Goal: Register for event/course

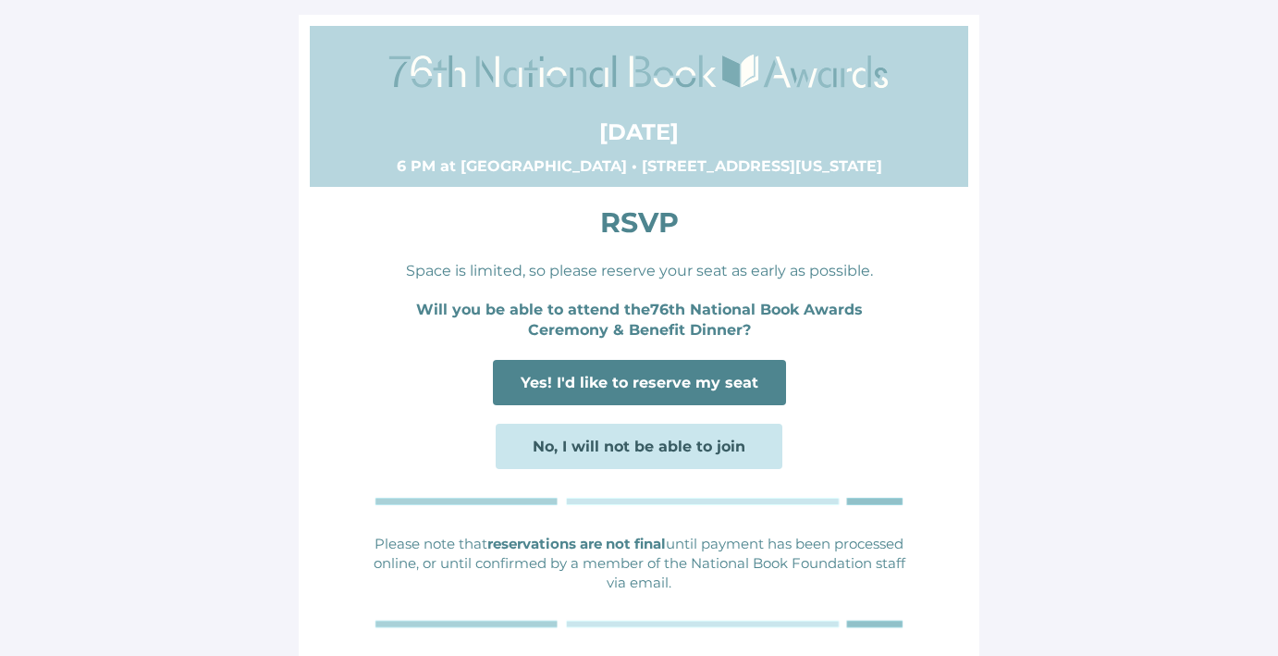
click at [685, 380] on span "Yes! I'd like to reserve my seat" at bounding box center [640, 383] width 238 height 18
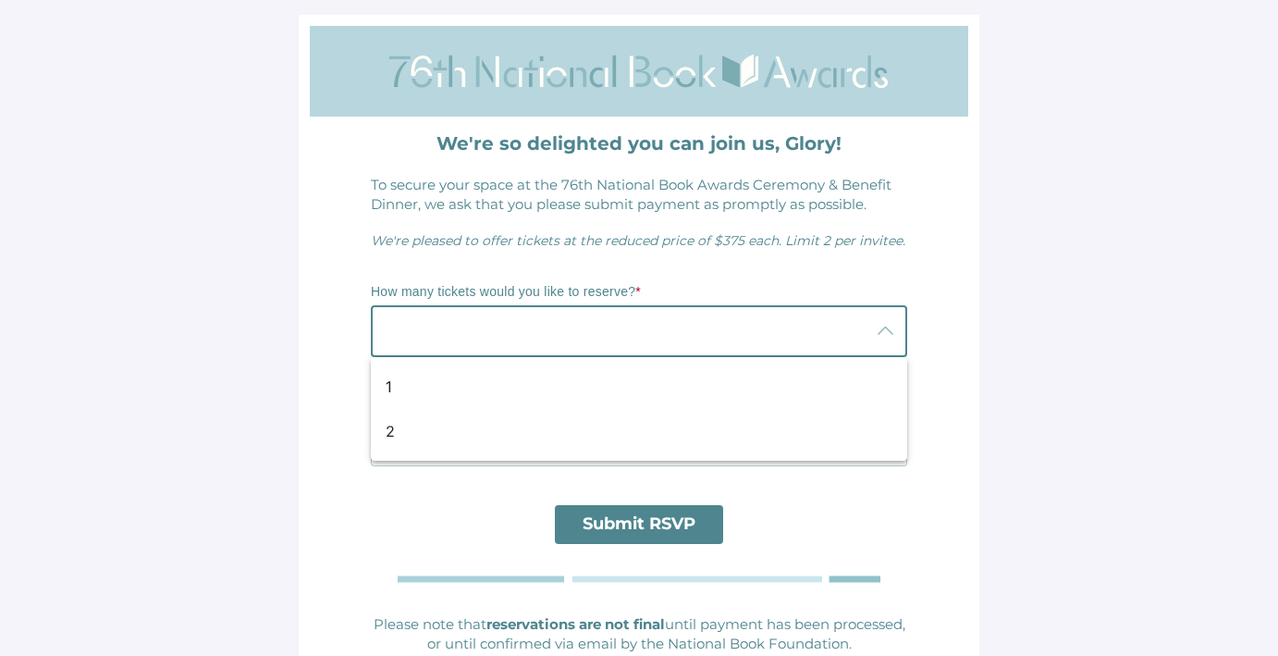
click at [813, 331] on div at bounding box center [620, 331] width 499 height 52
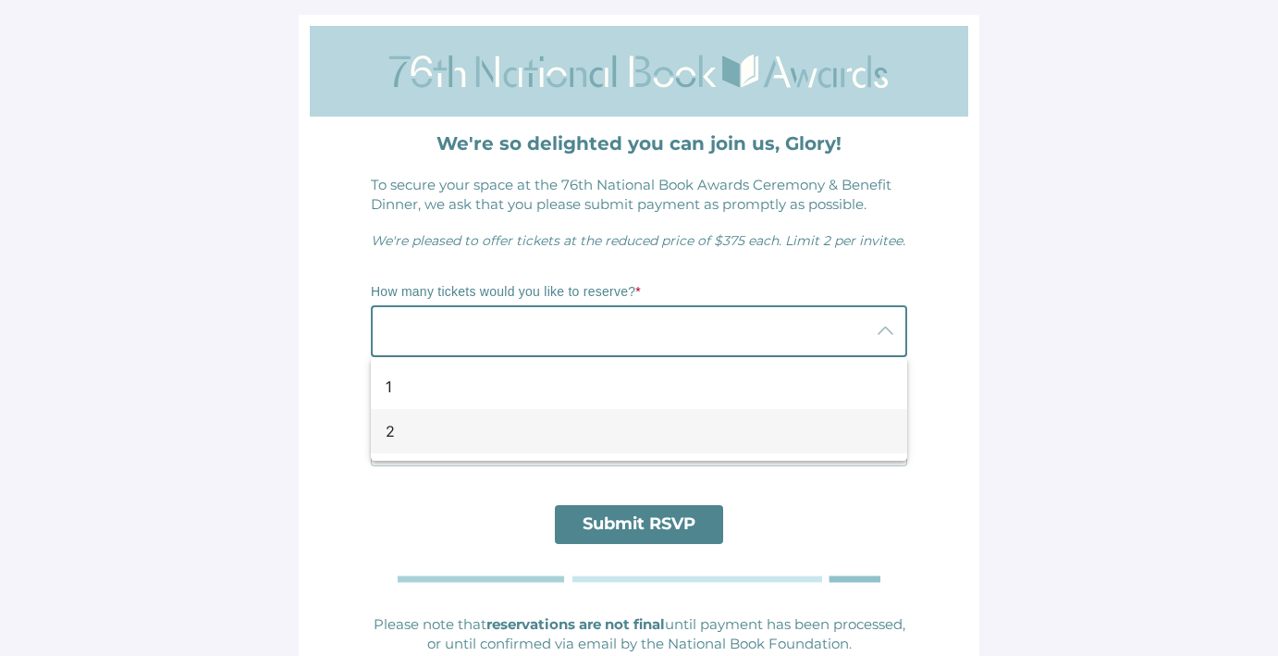
click at [702, 430] on div "2" at bounding box center [632, 431] width 492 height 22
type input "2"
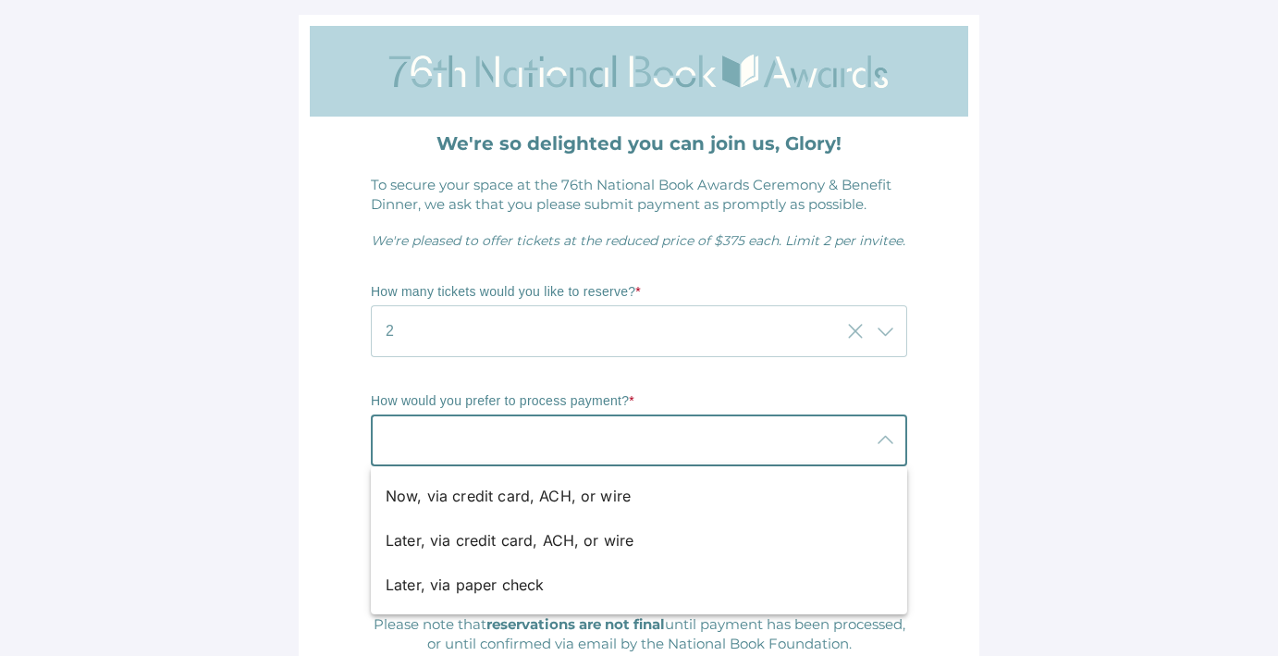
click at [884, 441] on icon at bounding box center [885, 440] width 22 height 22
click at [608, 544] on div "Later, via credit card, ACH, or wire" at bounding box center [632, 540] width 492 height 22
type input "Later, via credit card, ACH, or wire"
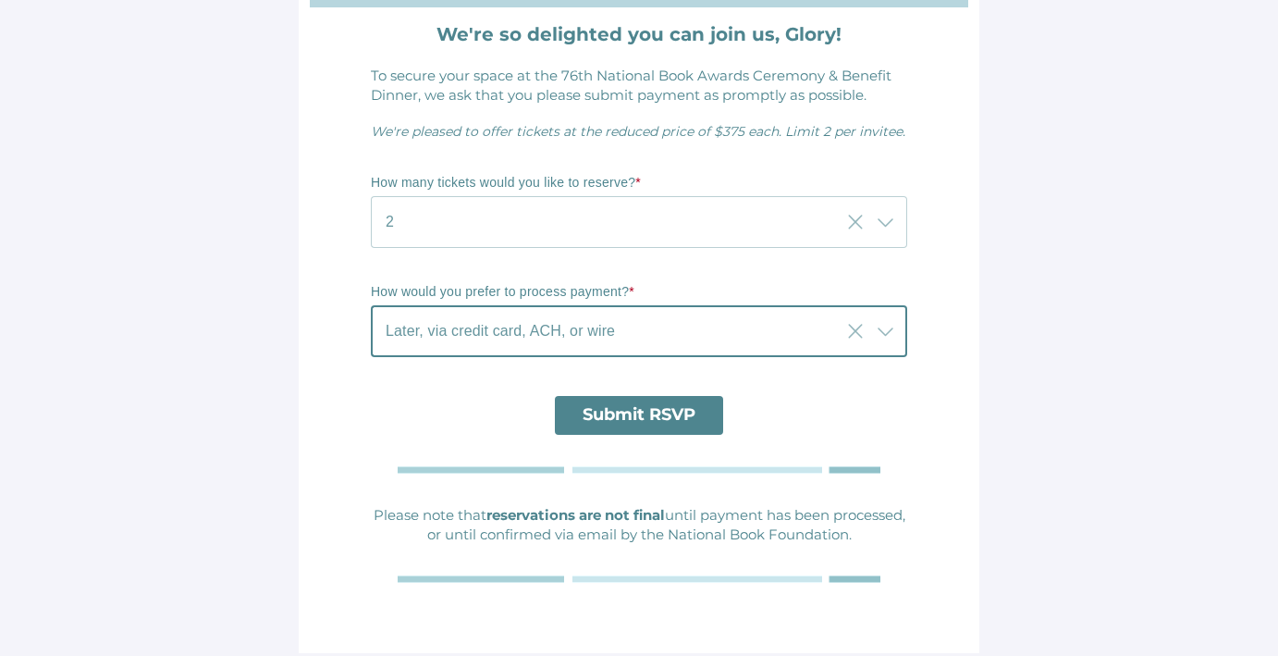
scroll to position [120, 0]
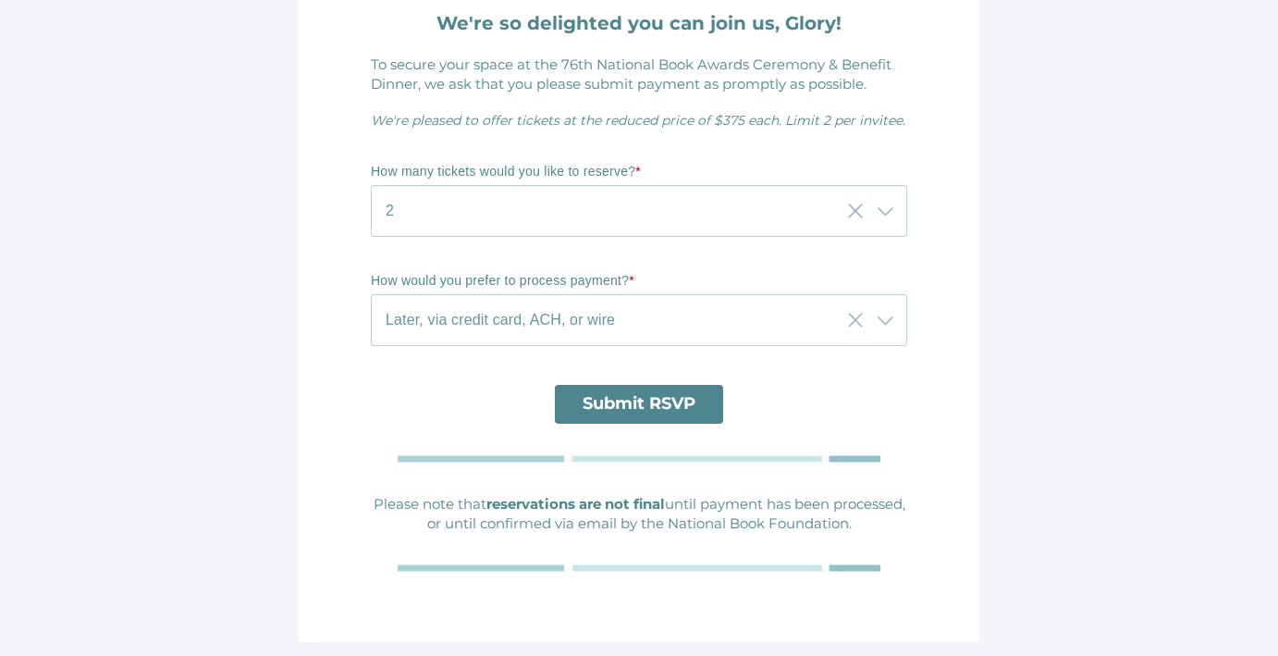
click at [675, 412] on span "Submit RSVP" at bounding box center [639, 403] width 113 height 20
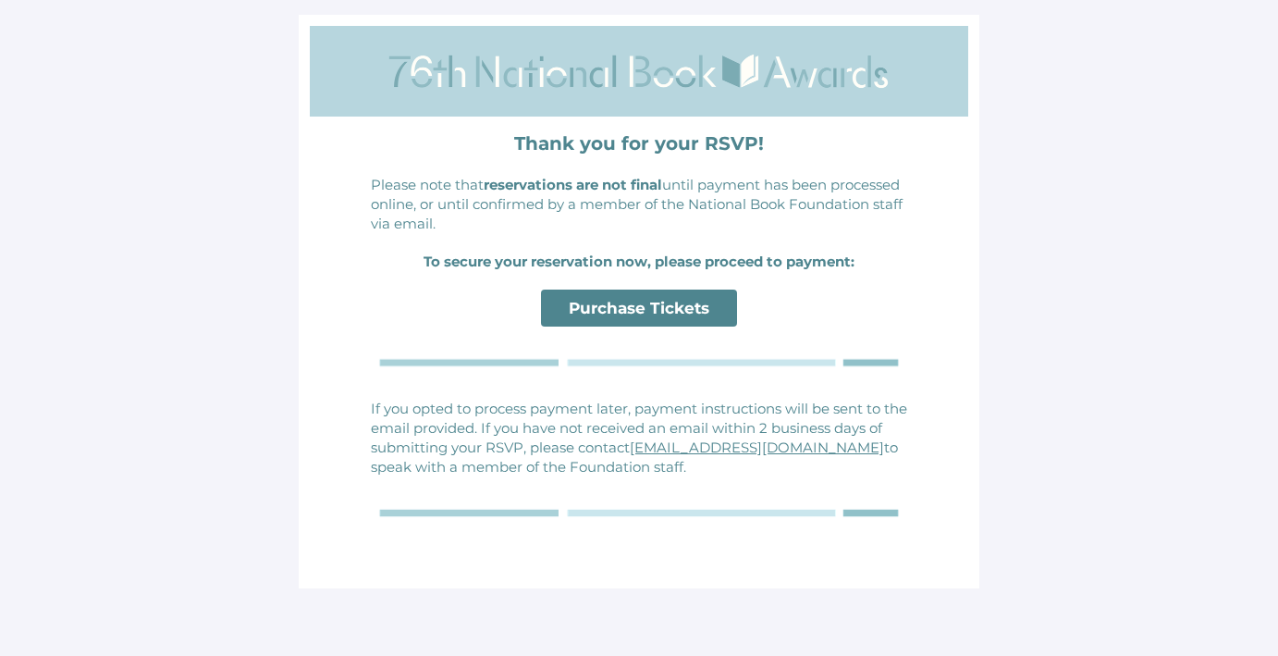
click at [620, 300] on span "Purchase Tickets" at bounding box center [639, 308] width 141 height 18
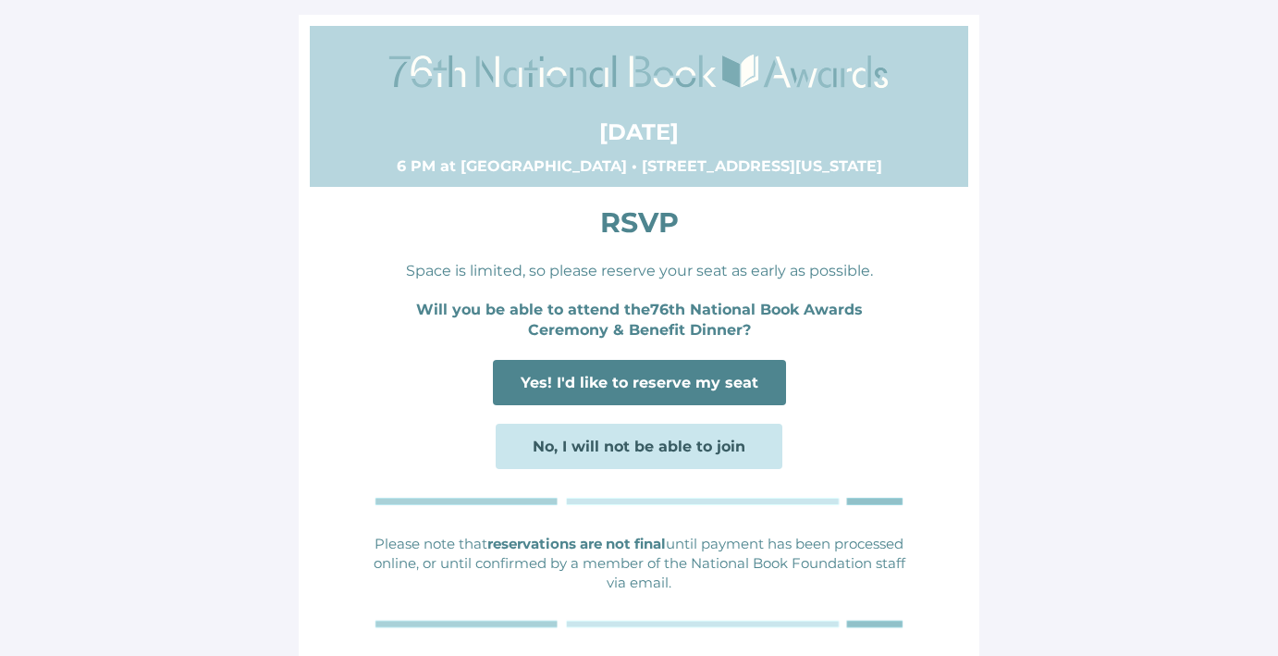
click at [710, 386] on span "Yes! I'd like to reserve my seat" at bounding box center [640, 383] width 238 height 18
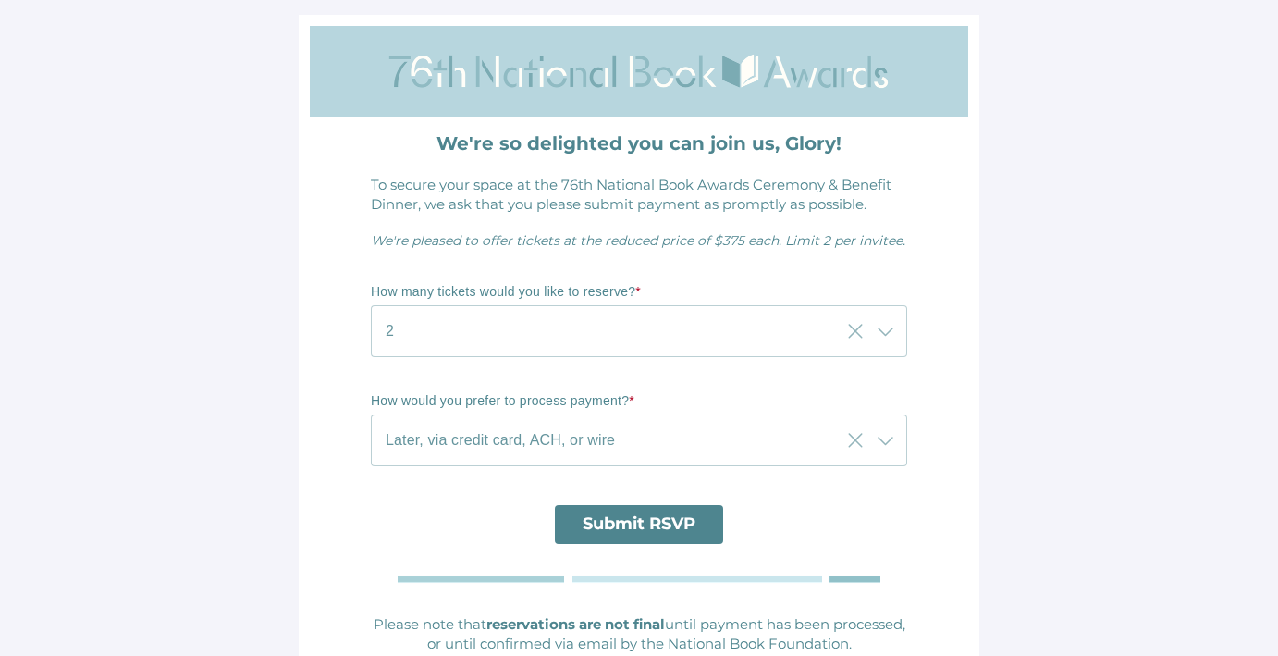
click at [766, 440] on div "Later, via credit card, ACH, or wire Later, via credit card, ACH, or wire" at bounding box center [606, 440] width 470 height 52
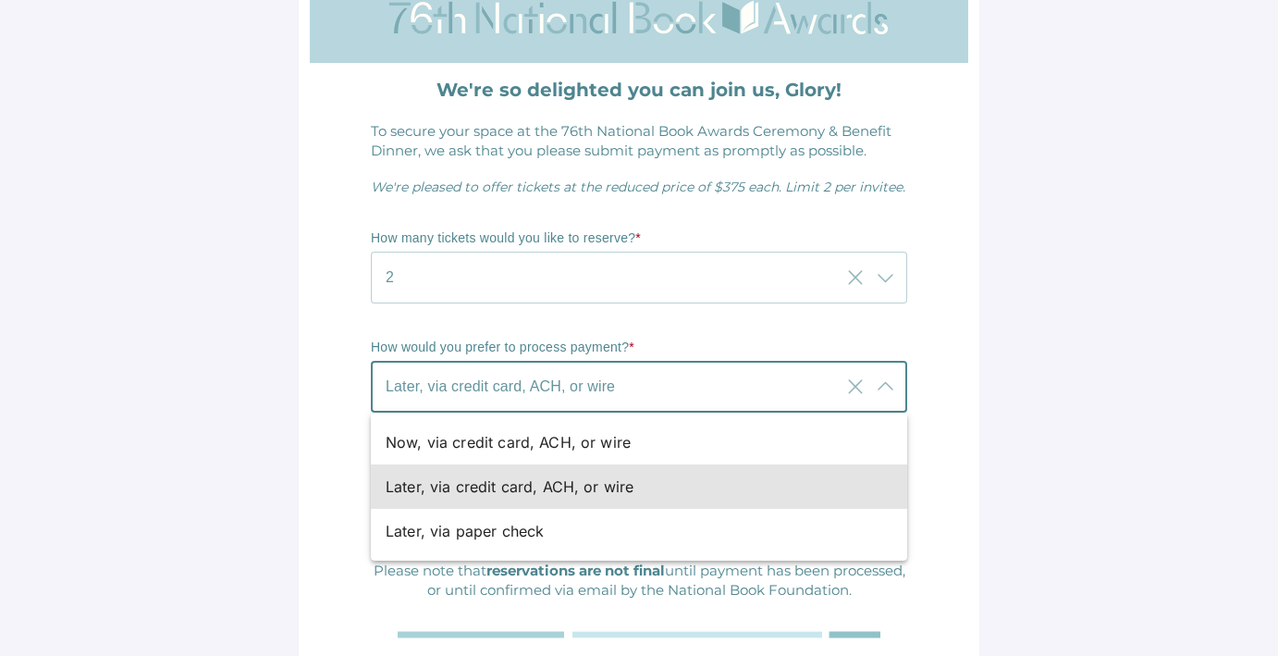
scroll to position [62, 0]
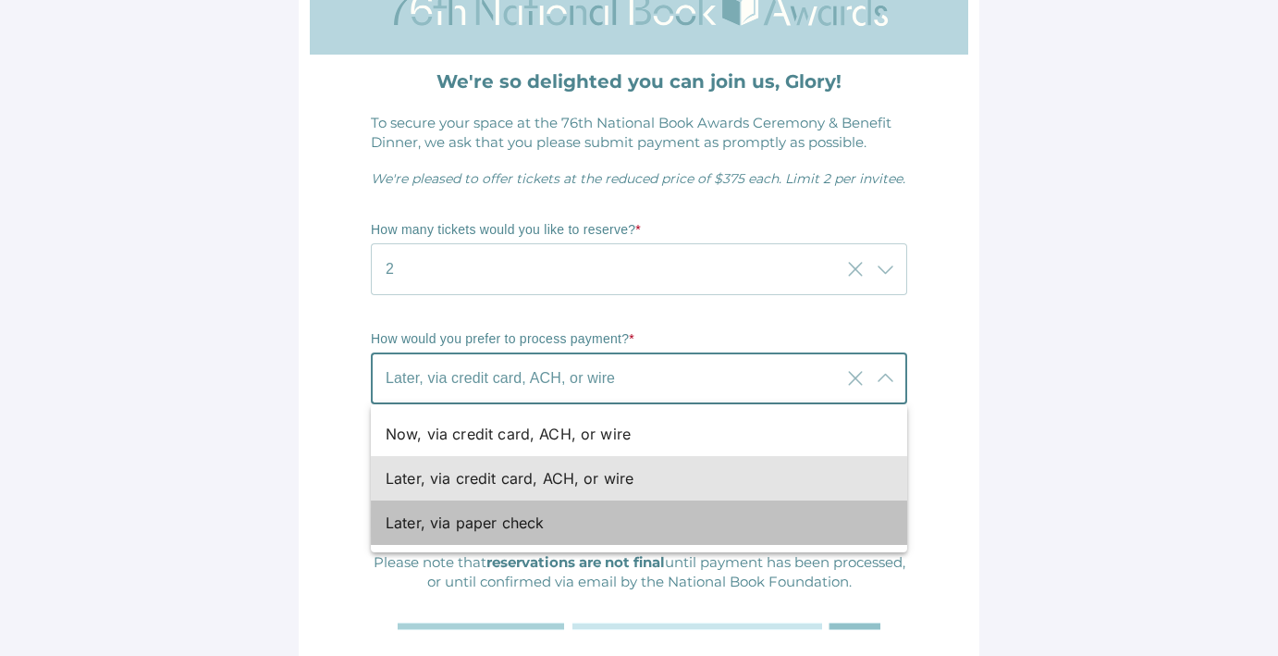
click at [627, 513] on div "Later, via paper check" at bounding box center [632, 522] width 492 height 22
type input "Later, via paper check"
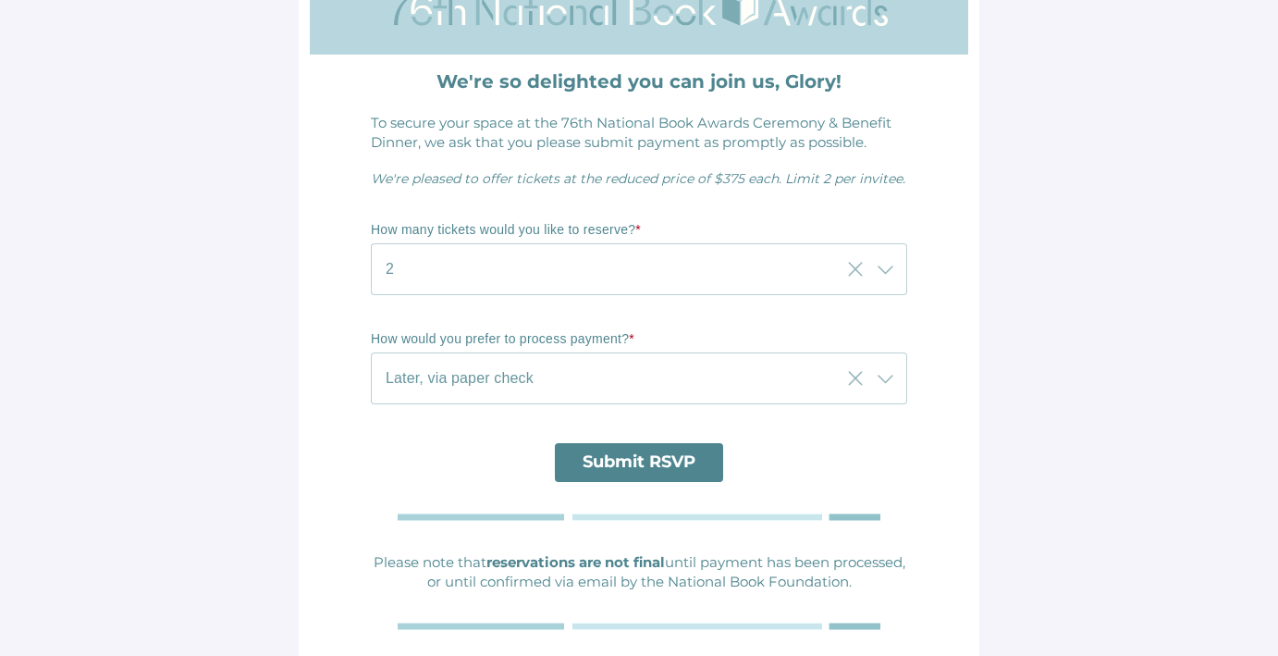
click at [665, 452] on span "Submit RSVP" at bounding box center [639, 461] width 113 height 20
